Goal: Check status: Check status

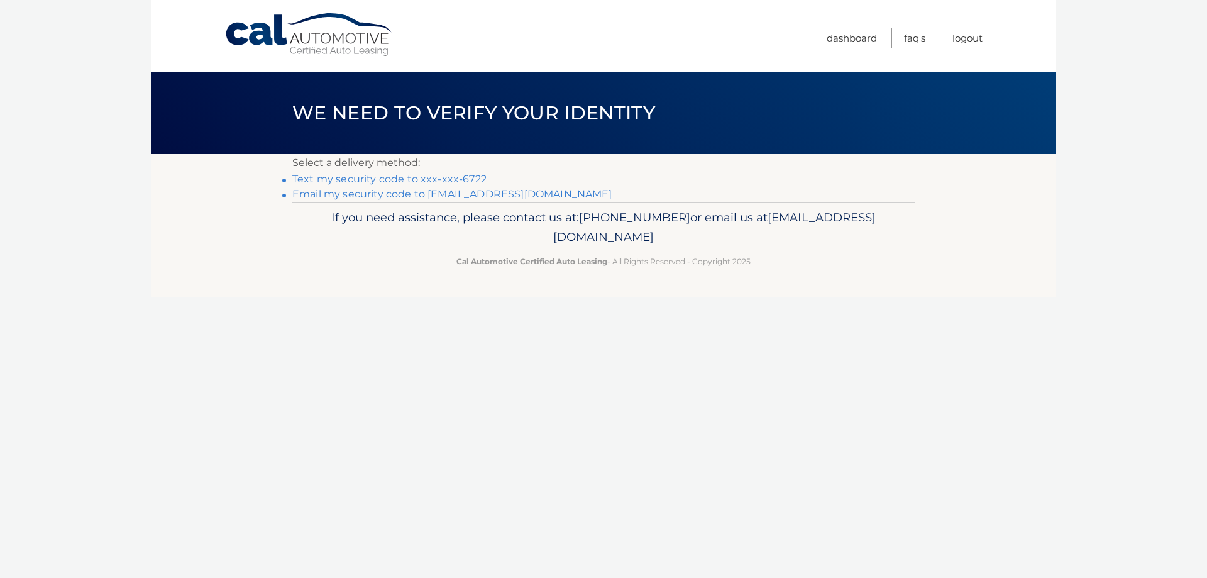
click at [424, 184] on link "Text my security code to xxx-xxx-6722" at bounding box center [389, 179] width 194 height 12
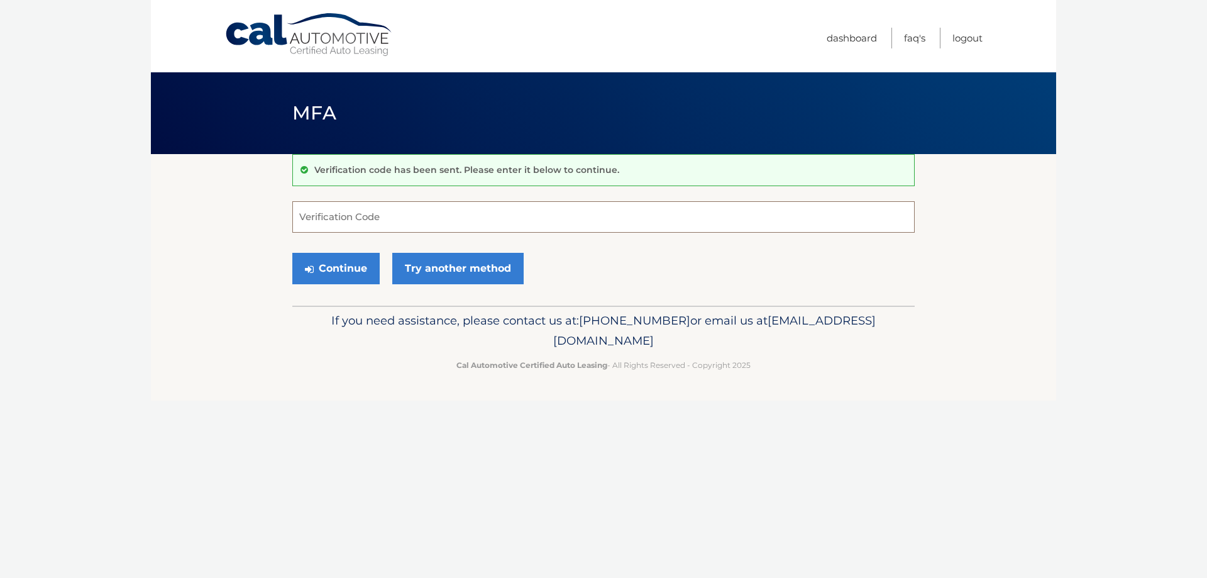
click at [372, 218] on input "Verification Code" at bounding box center [603, 216] width 622 height 31
click at [417, 224] on input "Verification Code" at bounding box center [603, 216] width 622 height 31
type input "268918"
click at [368, 267] on button "Continue" at bounding box center [335, 268] width 87 height 31
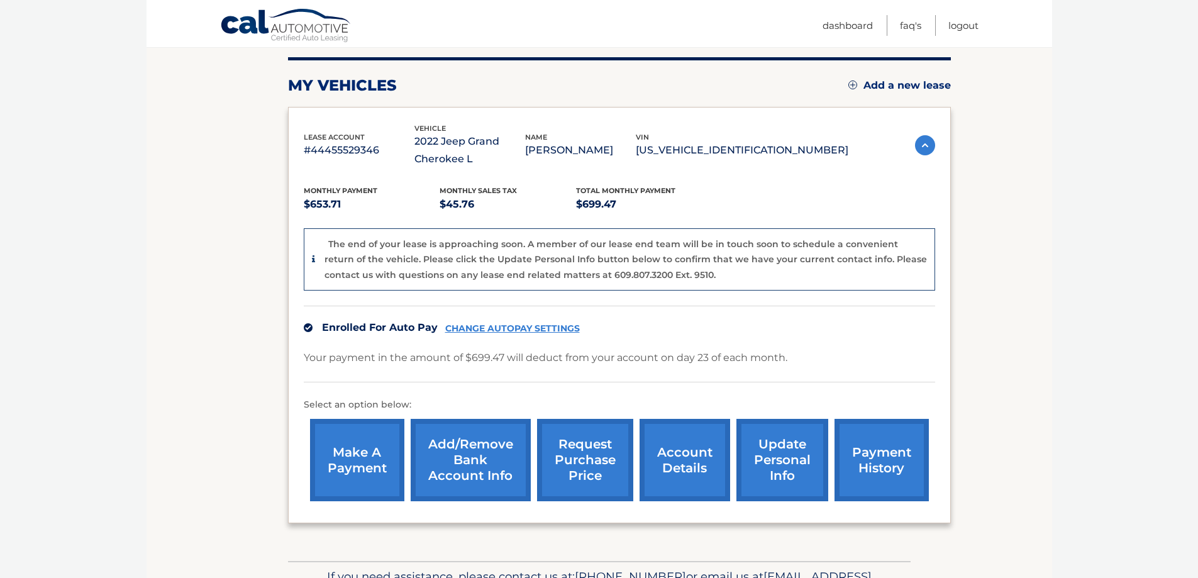
scroll to position [232, 0]
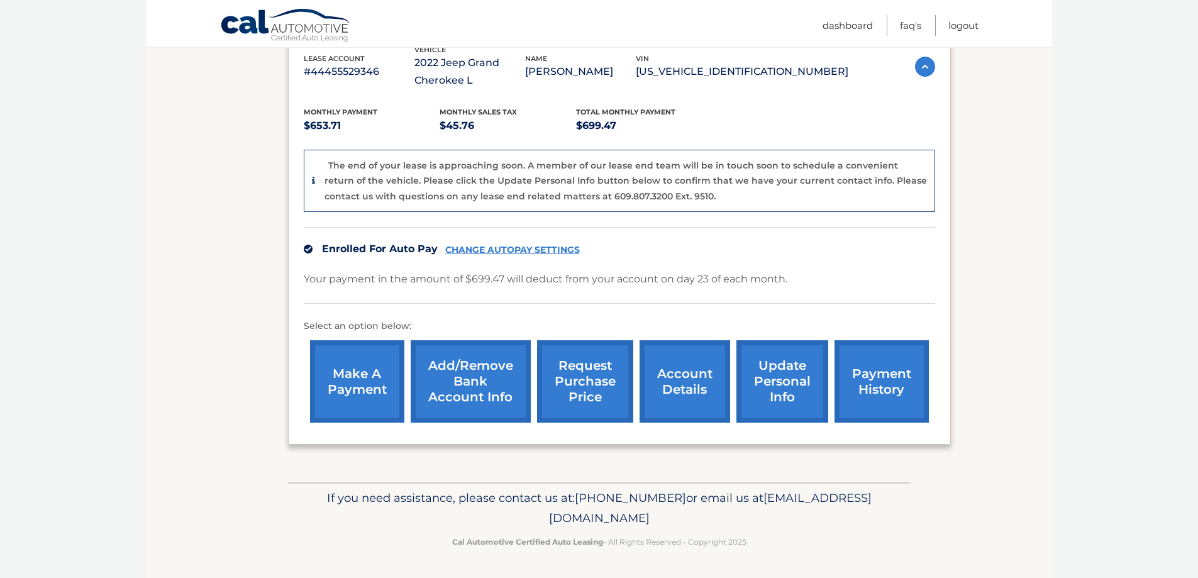
click at [702, 382] on link "account details" at bounding box center [684, 381] width 91 height 82
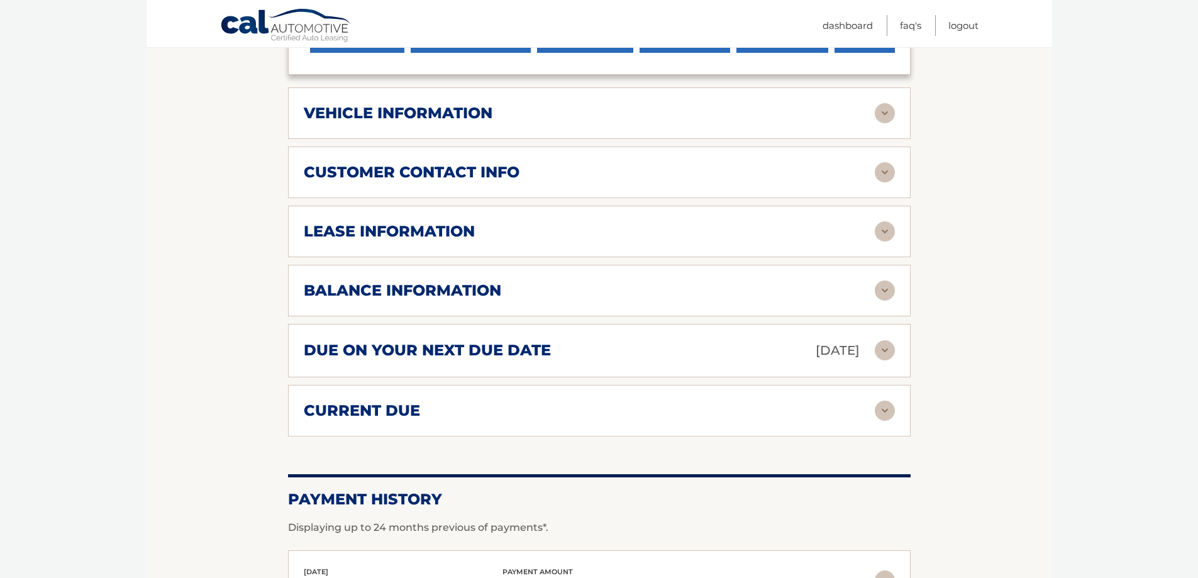
scroll to position [503, 0]
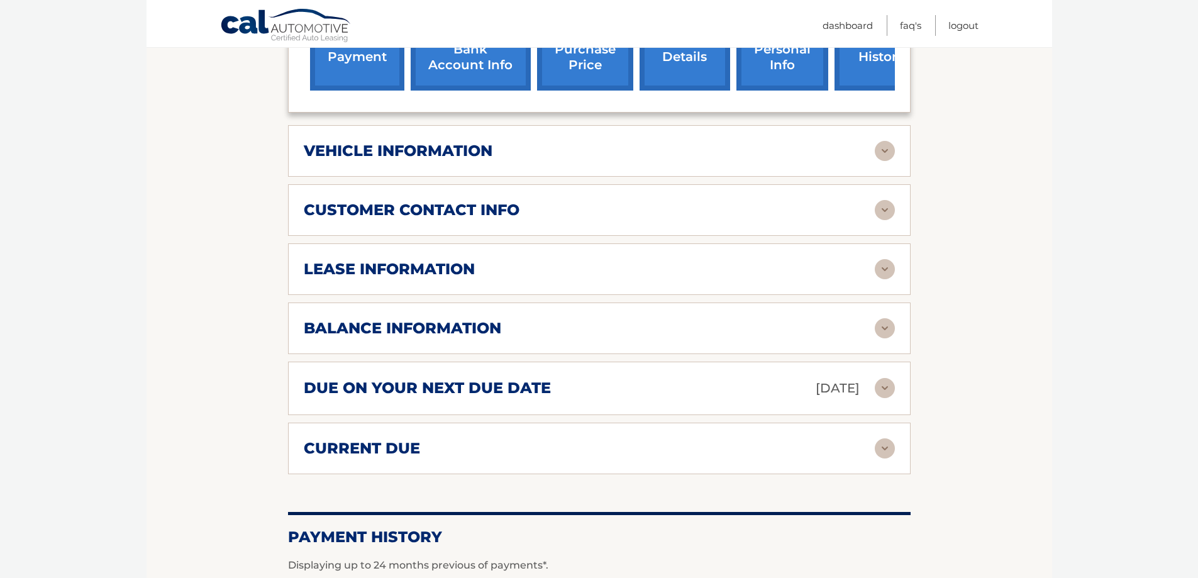
click at [683, 277] on div "lease information" at bounding box center [589, 269] width 571 height 19
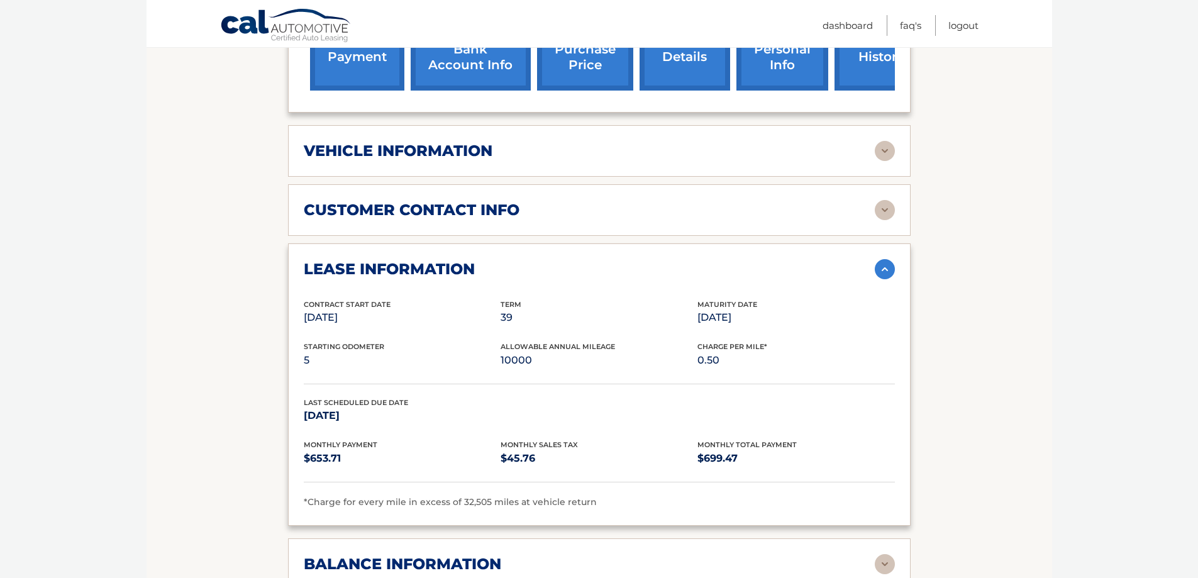
click at [717, 320] on p "Sep 23, 2025" at bounding box center [795, 318] width 197 height 18
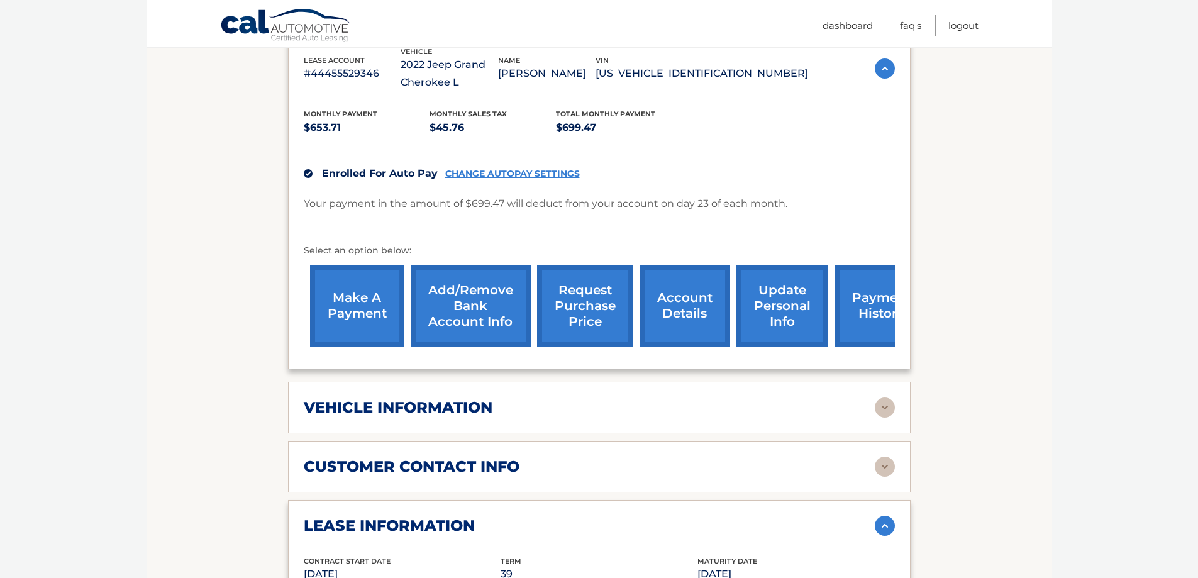
scroll to position [58, 0]
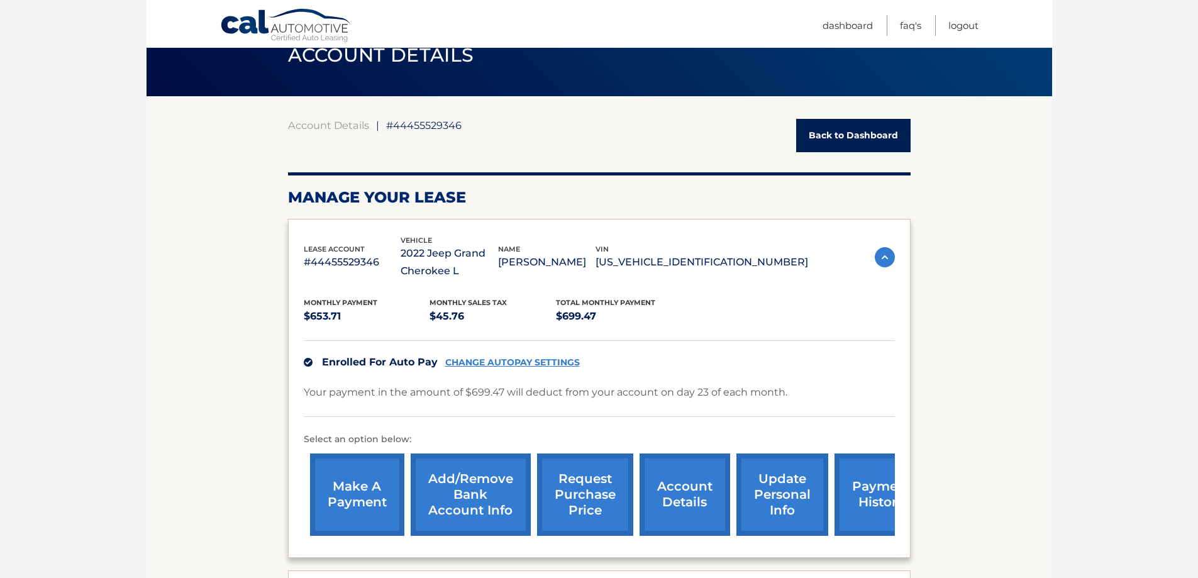
click at [826, 134] on link "Back to Dashboard" at bounding box center [853, 135] width 114 height 33
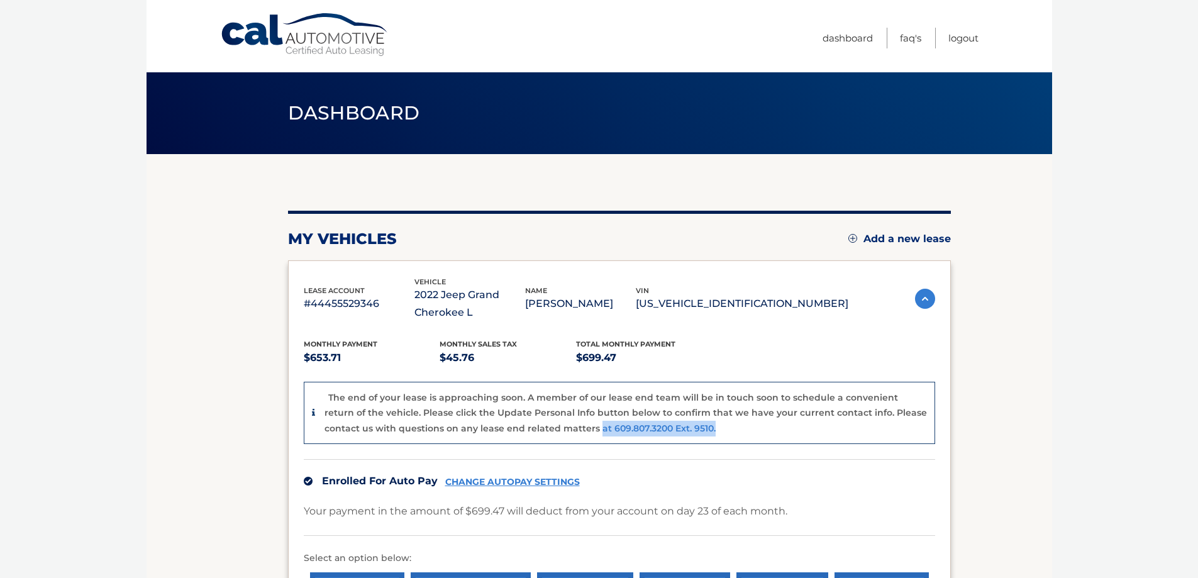
drag, startPoint x: 679, startPoint y: 426, endPoint x: 558, endPoint y: 431, distance: 121.4
click at [558, 431] on div "The end of your lease is approaching soon. A member of our lease end team will …" at bounding box center [625, 413] width 602 height 47
click at [487, 415] on p "The end of your lease is approaching soon. A member of our lease end team will …" at bounding box center [625, 413] width 602 height 42
